Goal: Task Accomplishment & Management: Manage account settings

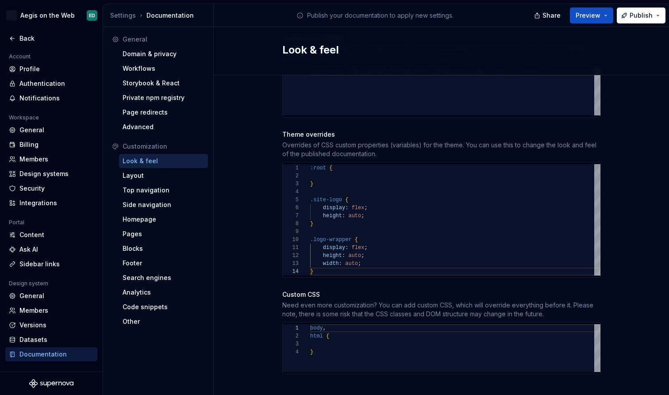
scroll to position [193, 0]
click at [57, 128] on div "General" at bounding box center [56, 130] width 74 height 9
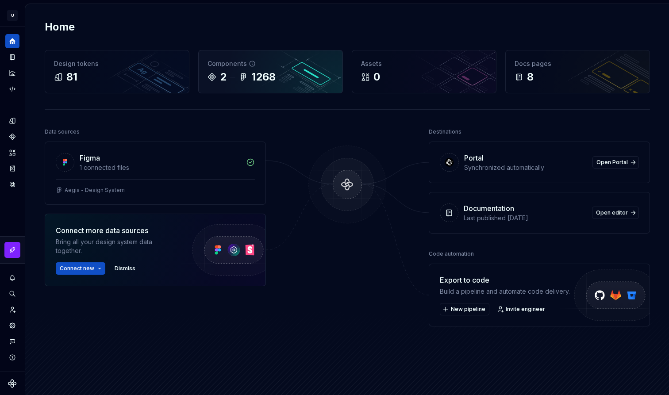
click at [308, 64] on div "Components" at bounding box center [271, 63] width 126 height 9
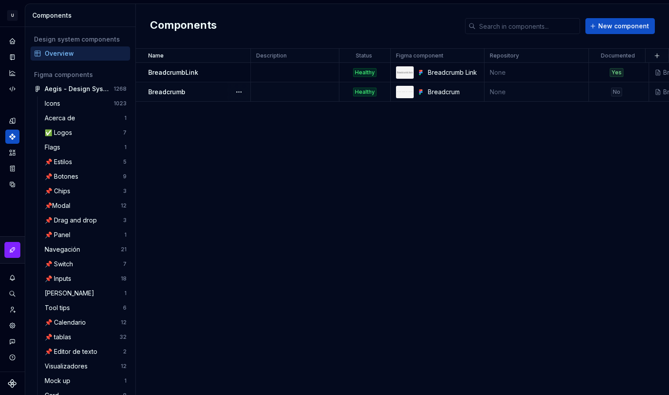
click at [181, 92] on p "Breadcrumb" at bounding box center [166, 92] width 37 height 9
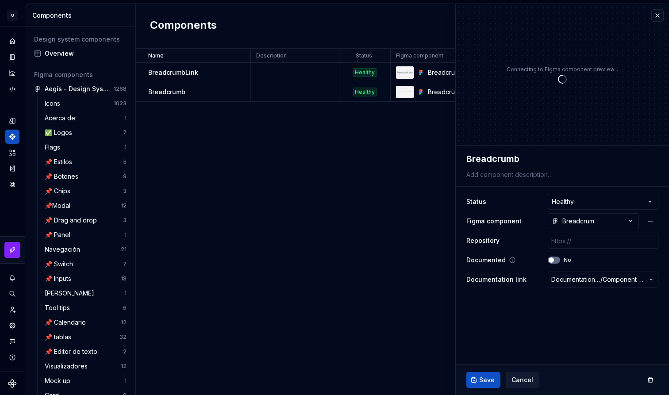
click at [554, 258] on icon "button" at bounding box center [551, 260] width 7 height 5
click at [557, 256] on div "Documented Yes" at bounding box center [562, 260] width 192 height 16
click at [556, 257] on button "Yes" at bounding box center [554, 260] width 12 height 7
click at [487, 379] on span "Save" at bounding box center [486, 380] width 15 height 9
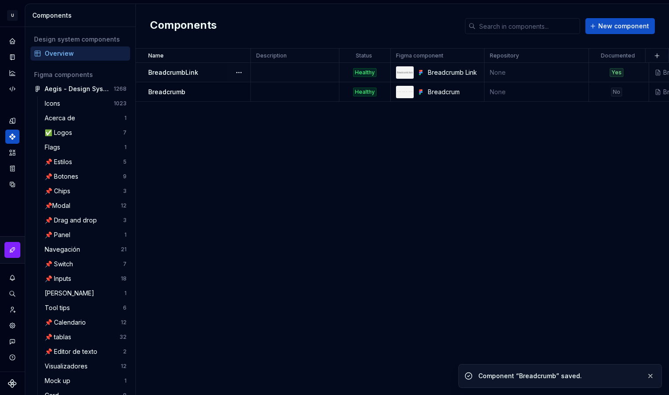
click at [177, 72] on p "BreadcrumbLink" at bounding box center [173, 72] width 50 height 9
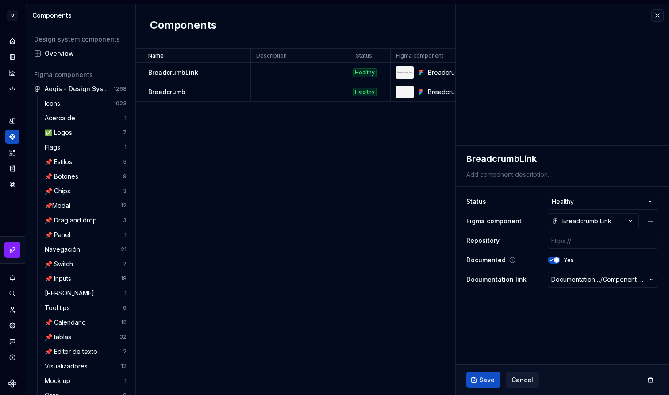
click at [555, 261] on span "button" at bounding box center [556, 260] width 5 height 5
click at [486, 378] on span "Save" at bounding box center [486, 380] width 15 height 9
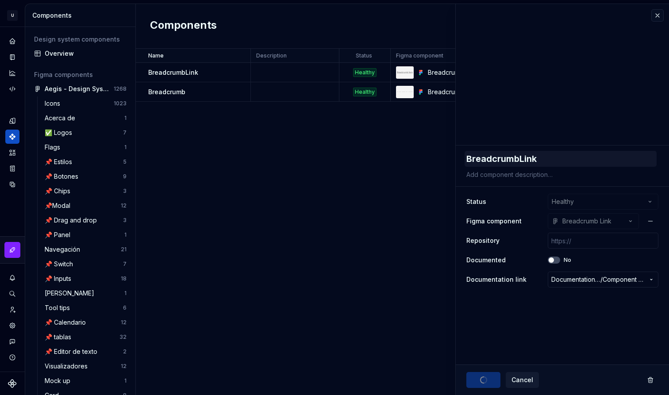
type textarea "*"
